Goal: Task Accomplishment & Management: Complete application form

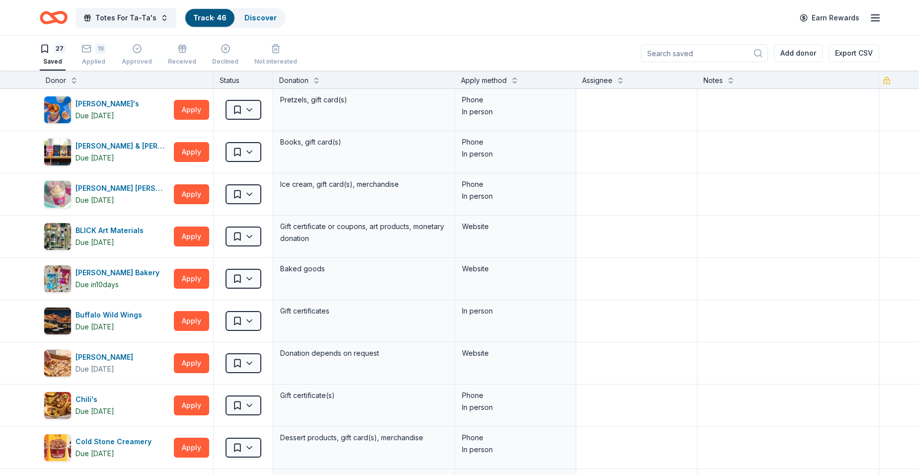
click at [49, 12] on icon "Home" at bounding box center [48, 17] width 15 height 10
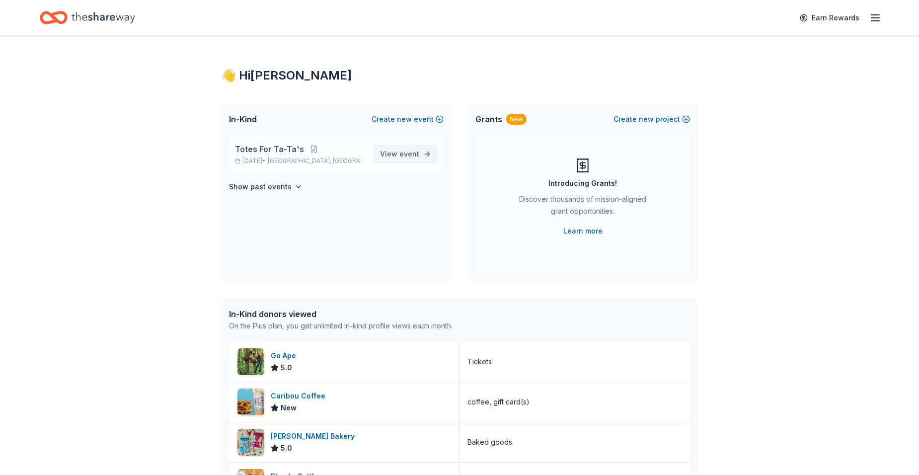
click at [415, 153] on span "event" at bounding box center [409, 153] width 20 height 8
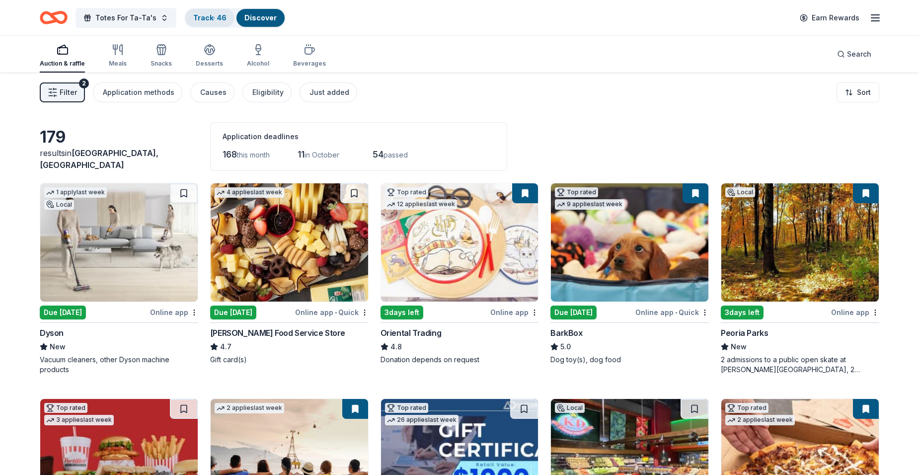
click at [214, 14] on link "Track · 46" at bounding box center [209, 17] width 33 height 8
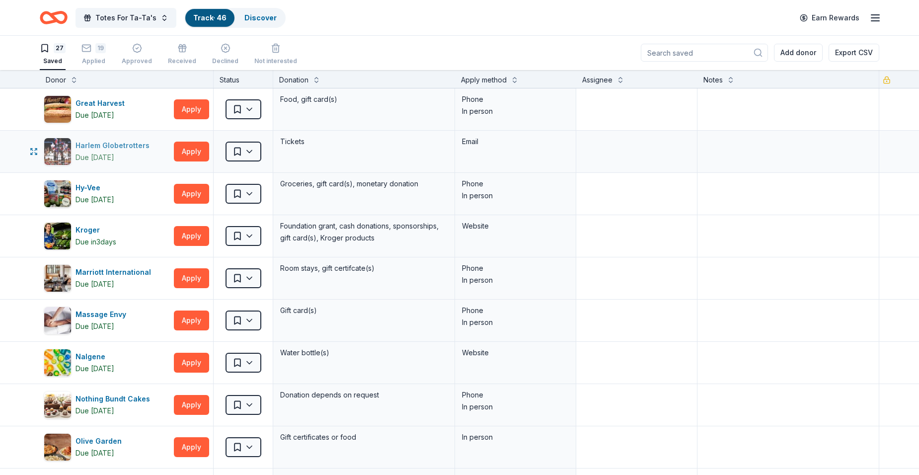
scroll to position [675, 0]
click at [192, 151] on button "Apply" at bounding box center [191, 152] width 35 height 20
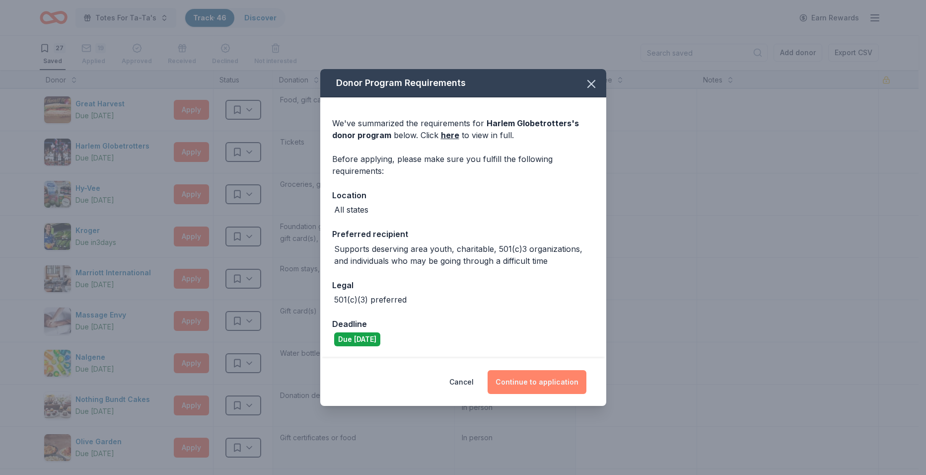
click at [545, 381] on button "Continue to application" at bounding box center [537, 382] width 99 height 24
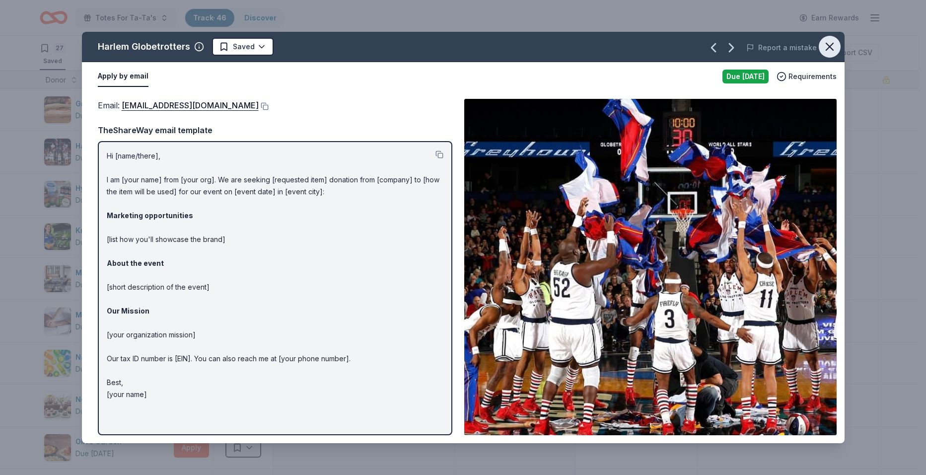
click at [823, 46] on icon "button" at bounding box center [830, 47] width 14 height 14
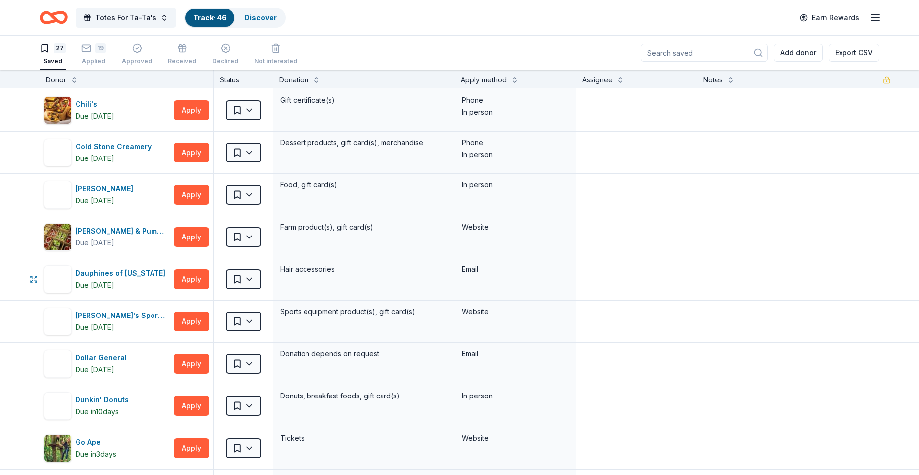
scroll to position [294, 0]
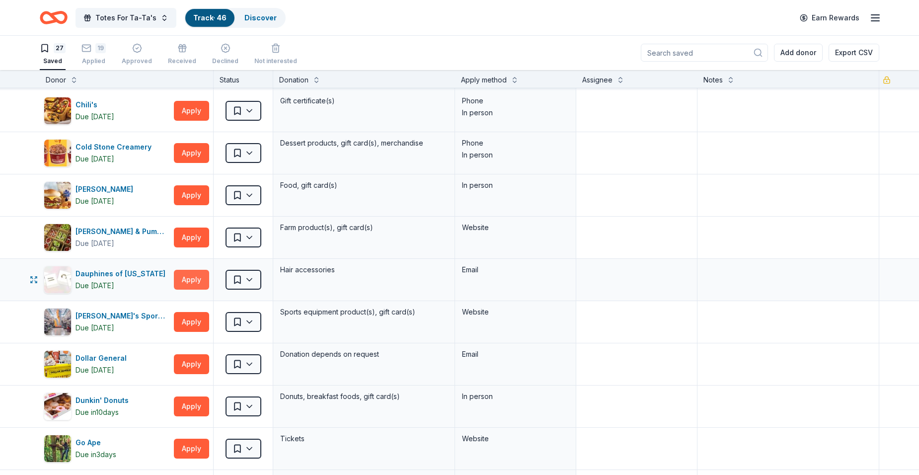
click at [187, 281] on button "Apply" at bounding box center [191, 280] width 35 height 20
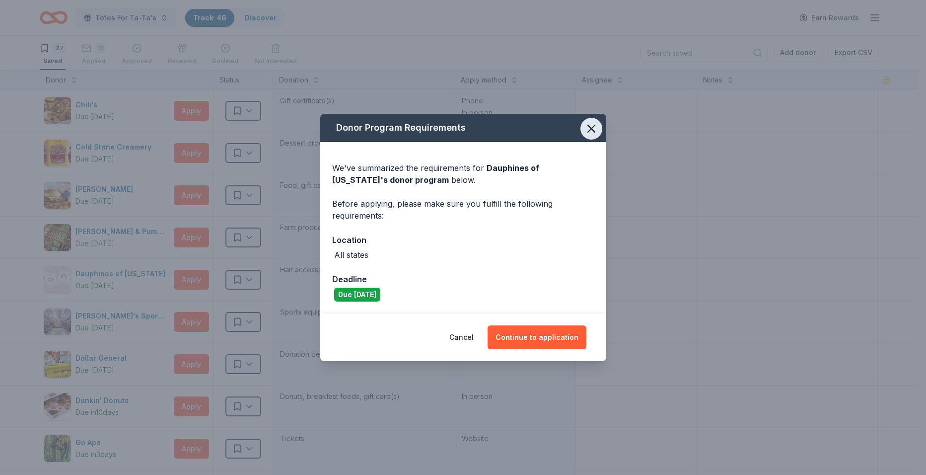
click at [588, 125] on icon "button" at bounding box center [591, 128] width 7 height 7
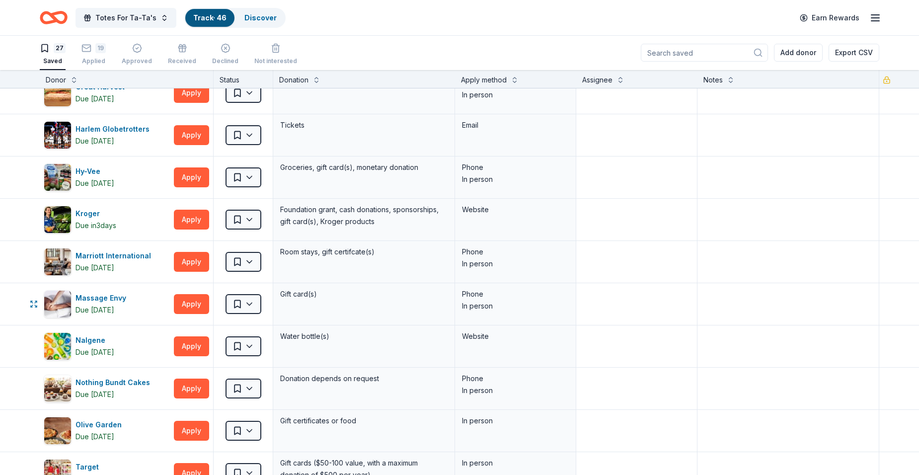
scroll to position [839, 0]
